Goal: Transaction & Acquisition: Purchase product/service

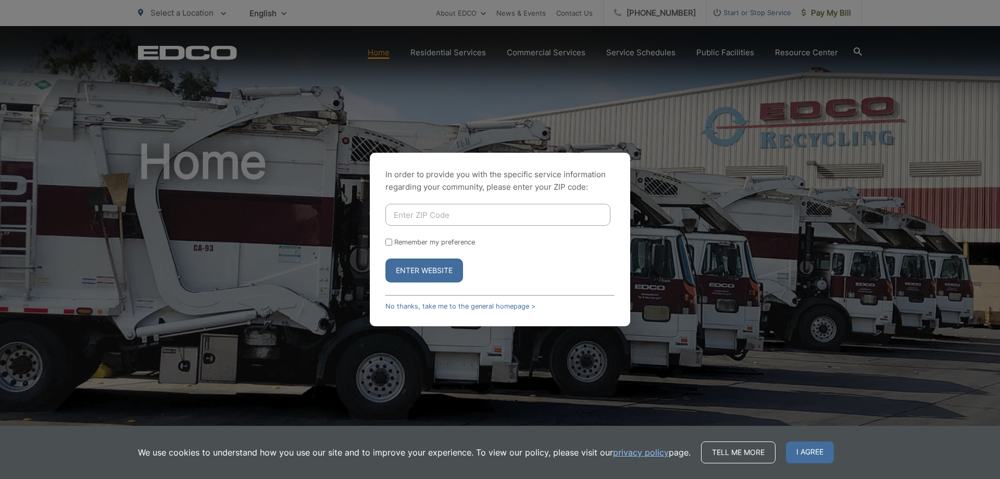
click at [443, 216] on input "Enter ZIP Code" at bounding box center [497, 215] width 225 height 22
type input "92083"
click at [451, 268] on button "Enter Website" at bounding box center [424, 270] width 78 height 24
click at [478, 204] on div "In order to provide you with the specific service information regarding your co…" at bounding box center [500, 239] width 260 height 173
click at [479, 214] on input "Enter ZIP Code" at bounding box center [497, 215] width 225 height 22
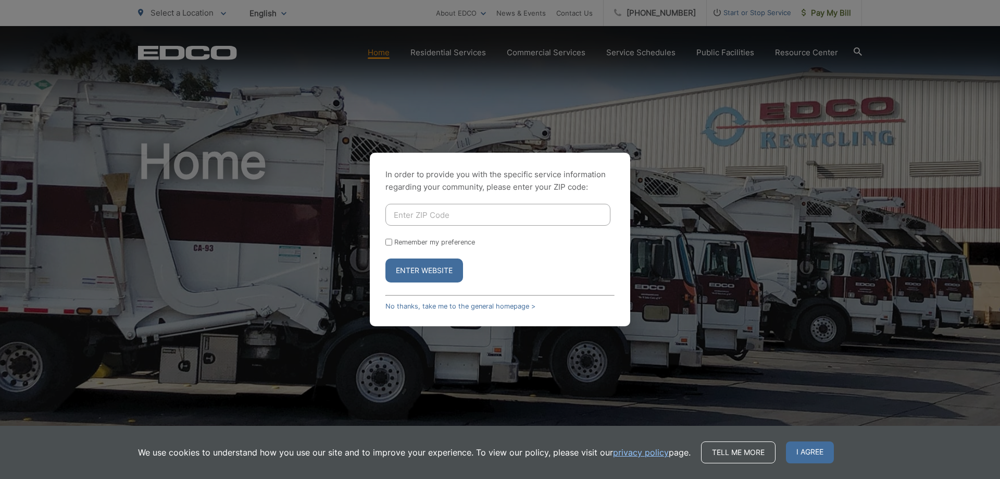
type input "92083"
click at [447, 268] on button "Enter Website" at bounding box center [424, 270] width 78 height 24
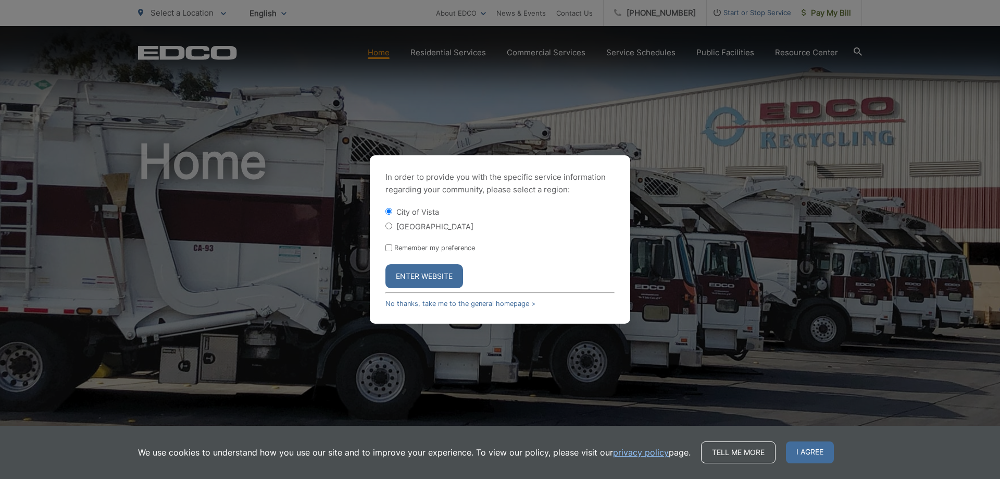
click at [419, 273] on button "Enter Website" at bounding box center [424, 276] width 78 height 24
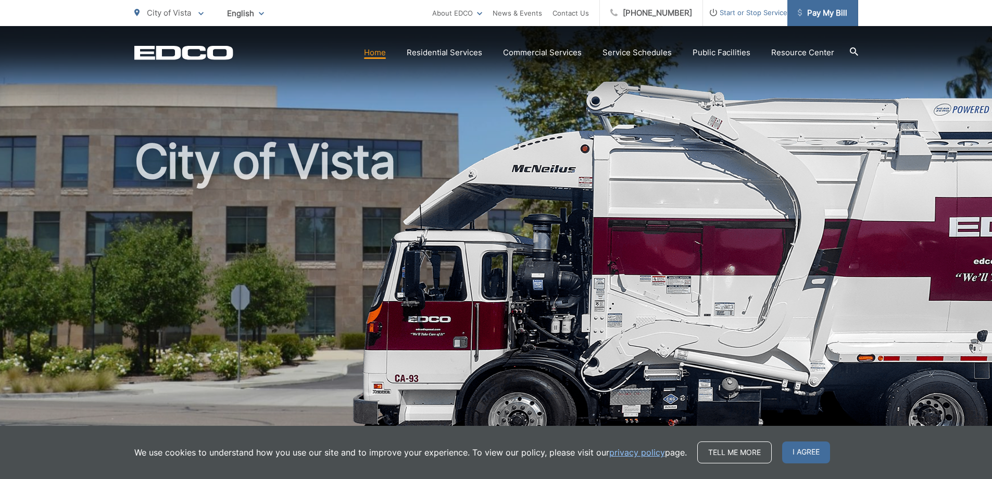
click at [825, 23] on link "Pay My Bill" at bounding box center [823, 13] width 71 height 26
